Goal: Transaction & Acquisition: Book appointment/travel/reservation

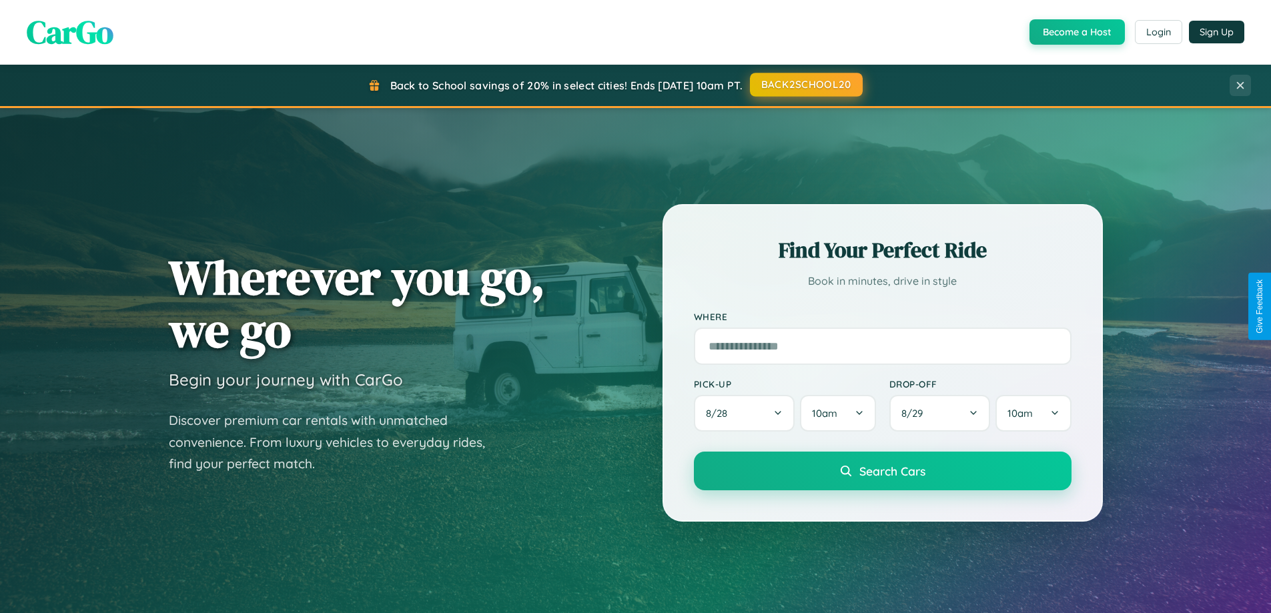
click at [805, 85] on button "BACK2SCHOOL20" at bounding box center [806, 85] width 113 height 24
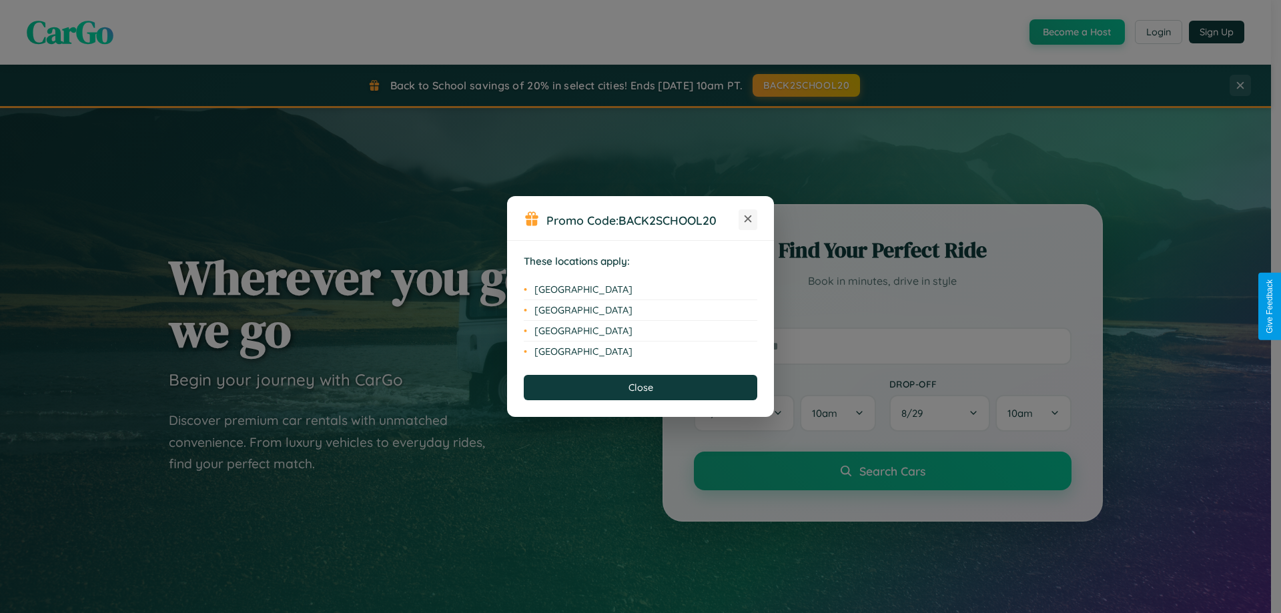
click at [748, 220] on icon at bounding box center [748, 219] width 7 height 7
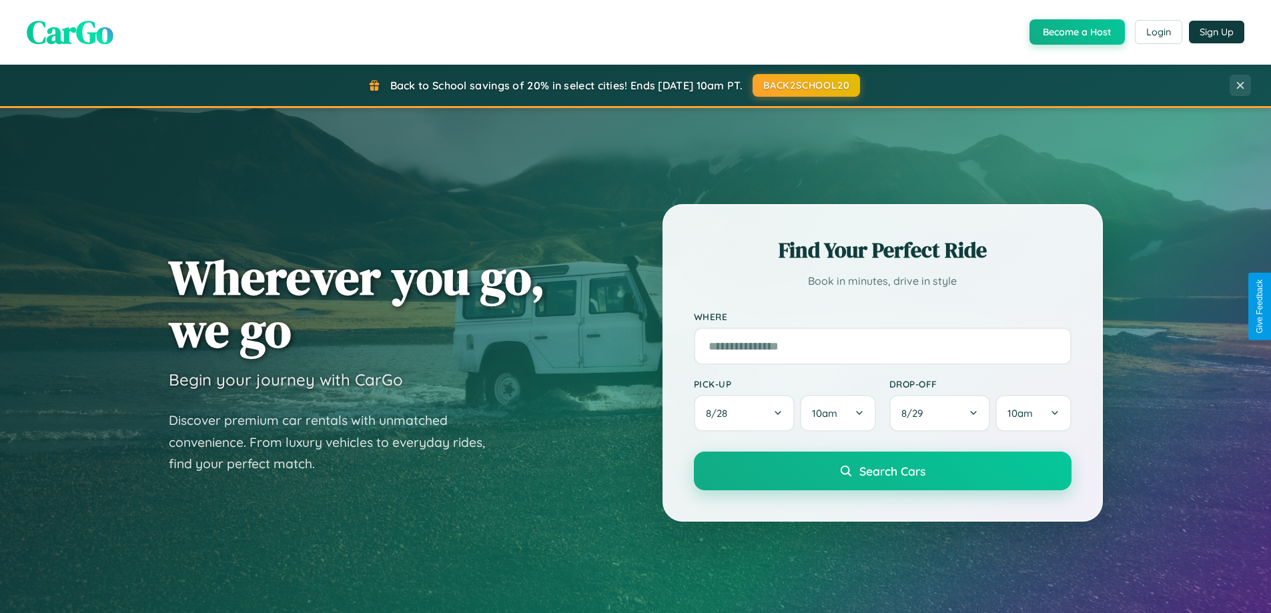
scroll to position [575, 0]
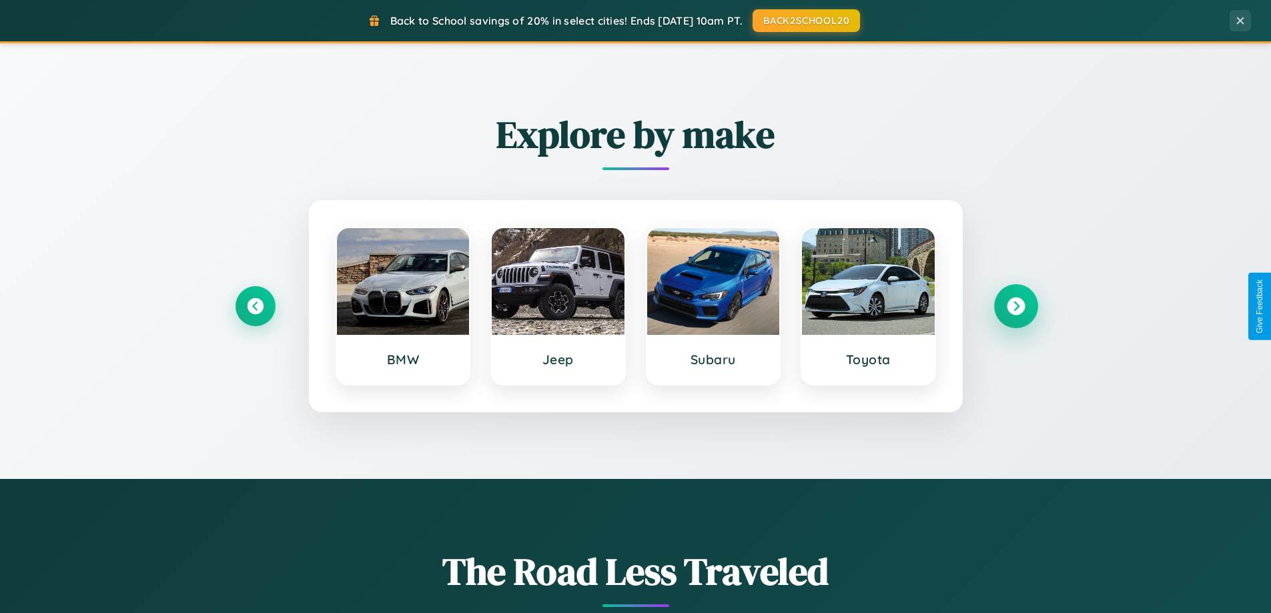
click at [1016, 306] on icon at bounding box center [1016, 307] width 18 height 18
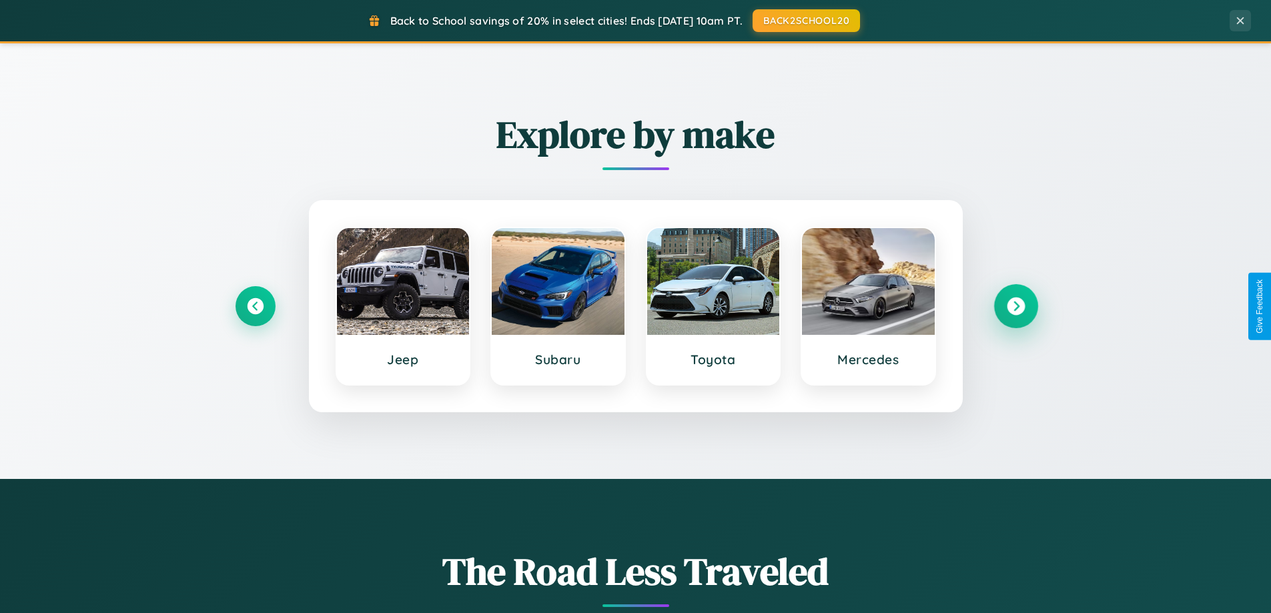
click at [1016, 306] on icon at bounding box center [1016, 307] width 18 height 18
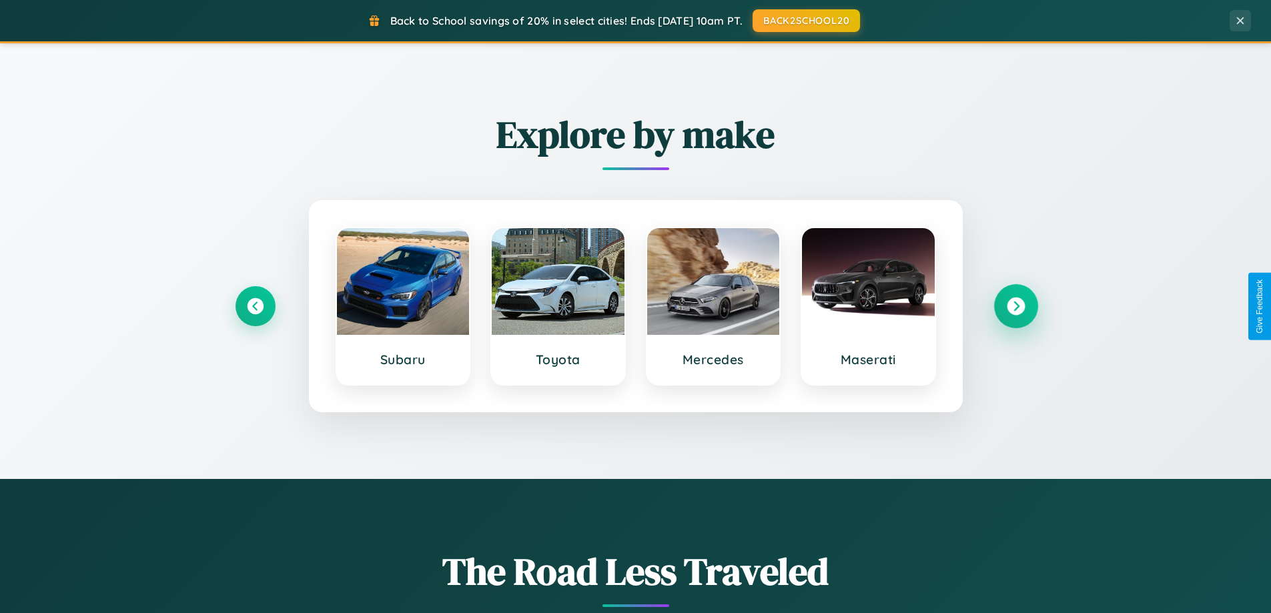
click at [1016, 306] on icon at bounding box center [1016, 307] width 18 height 18
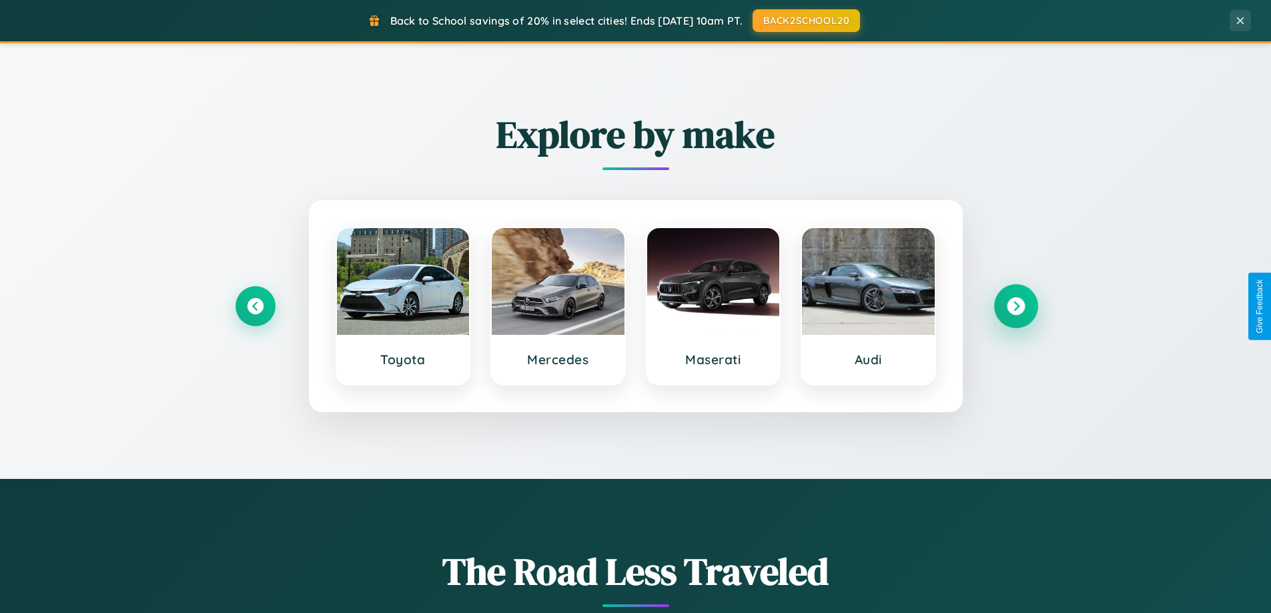
click at [1016, 306] on icon at bounding box center [1016, 307] width 18 height 18
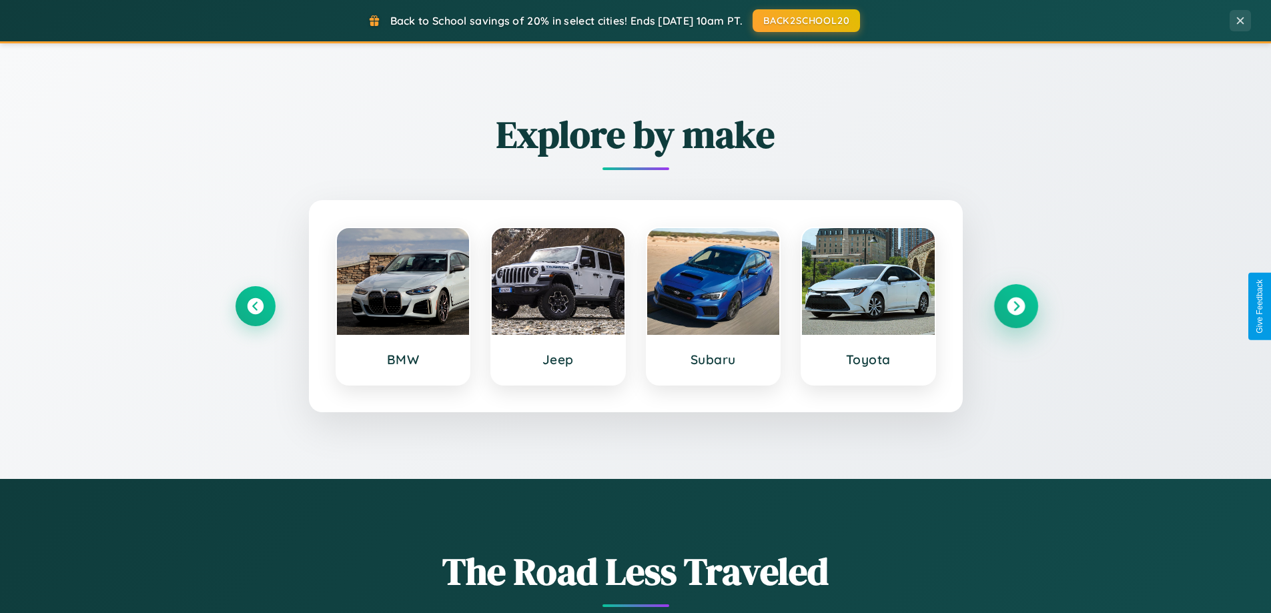
click at [1016, 306] on icon at bounding box center [1016, 307] width 18 height 18
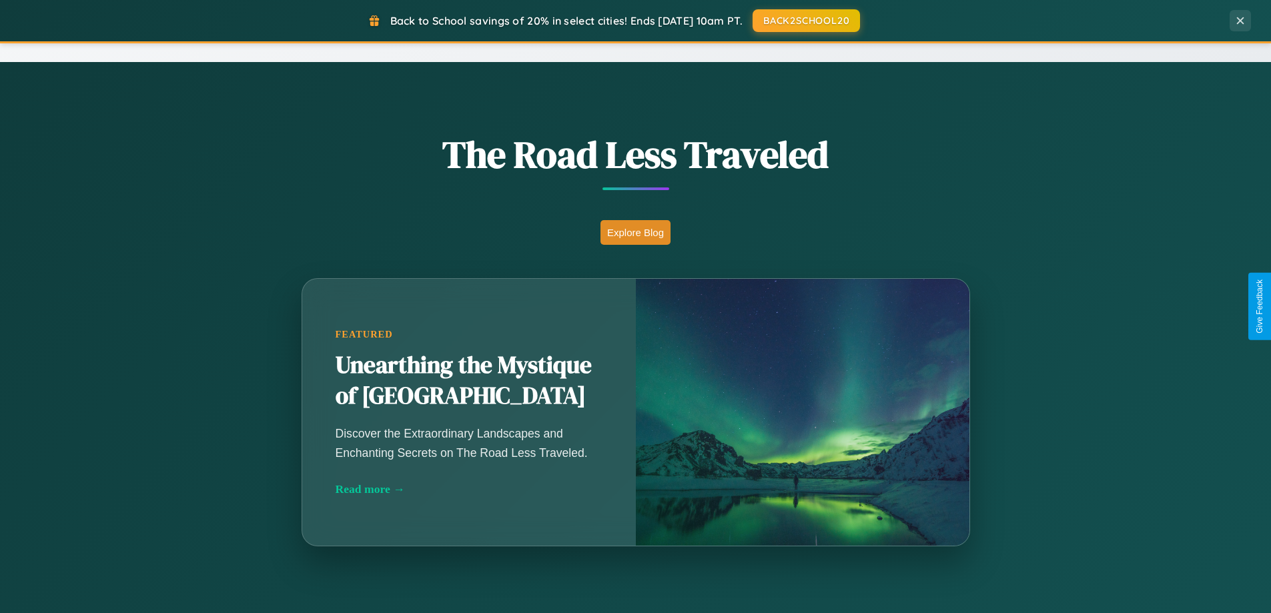
scroll to position [2144, 0]
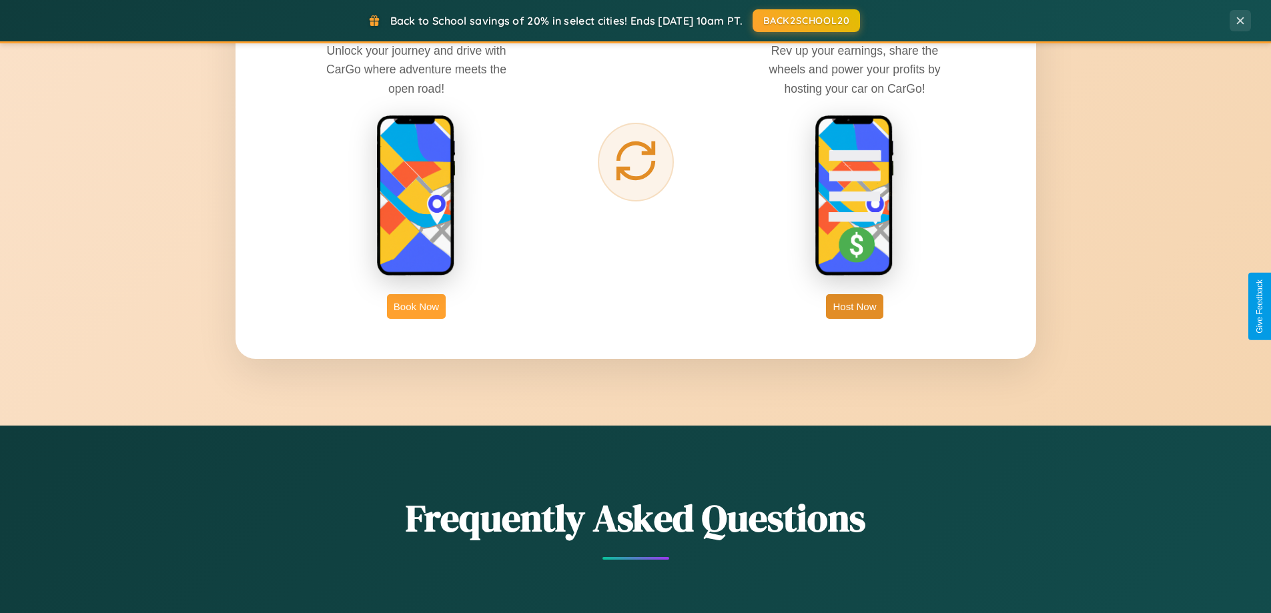
click at [416, 306] on button "Book Now" at bounding box center [416, 306] width 59 height 25
